Goal: Task Accomplishment & Management: Use online tool/utility

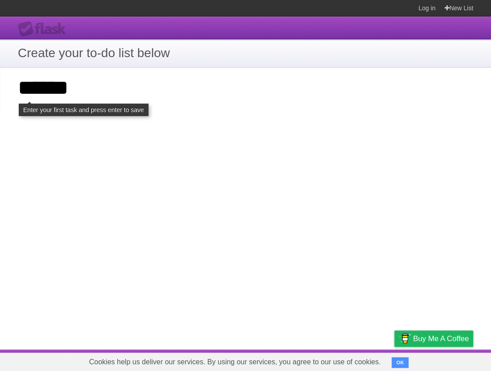
type input "******"
click input "**********" at bounding box center [0, 0] width 0 height 0
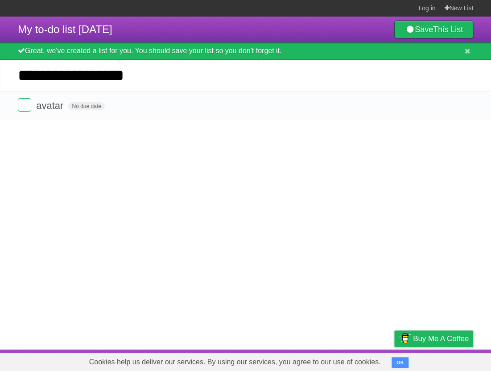
type input "**********"
click input "*********" at bounding box center [0, 0] width 0 height 0
